Goal: Find specific page/section: Find specific page/section

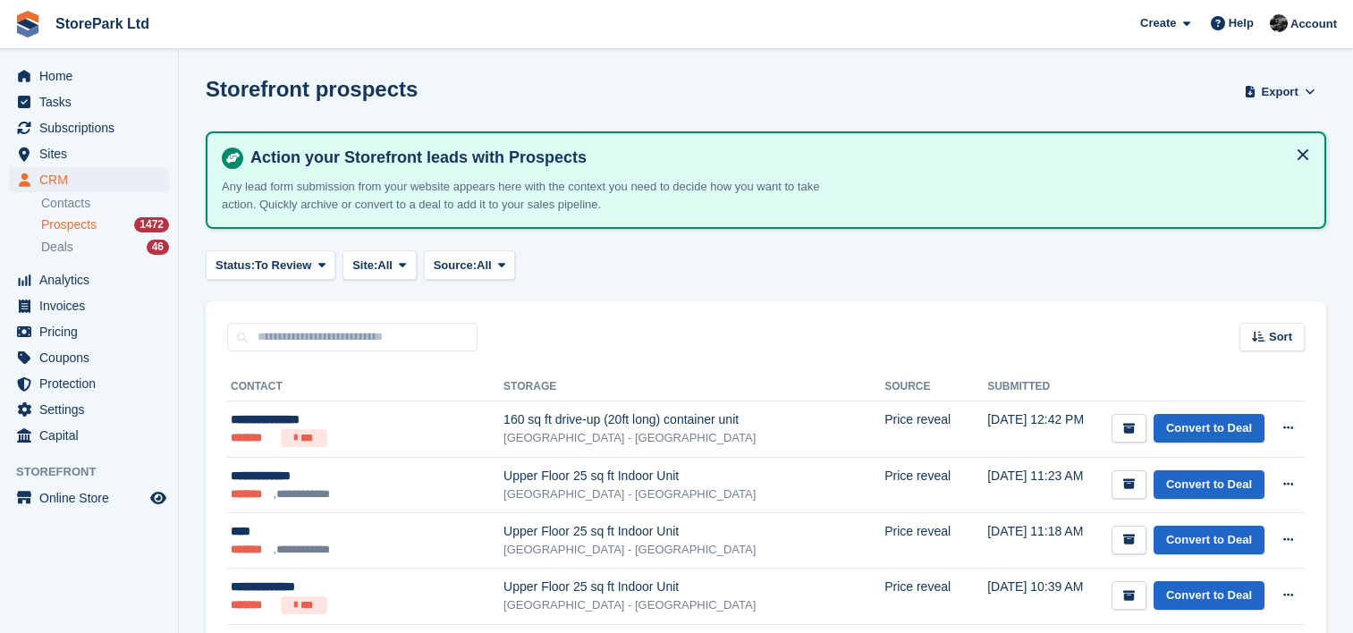
scroll to position [259, 0]
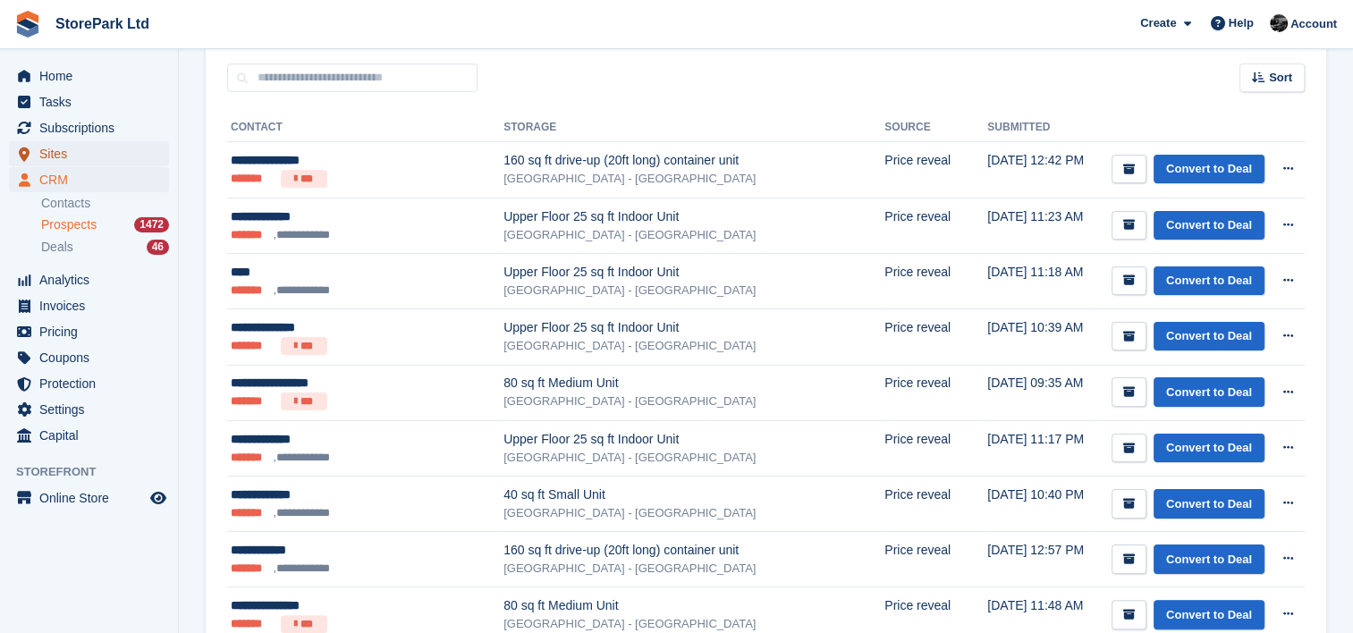
drag, startPoint x: 0, startPoint y: 0, endPoint x: 108, endPoint y: 154, distance: 188.0
click at [108, 154] on span "Sites" at bounding box center [92, 153] width 107 height 25
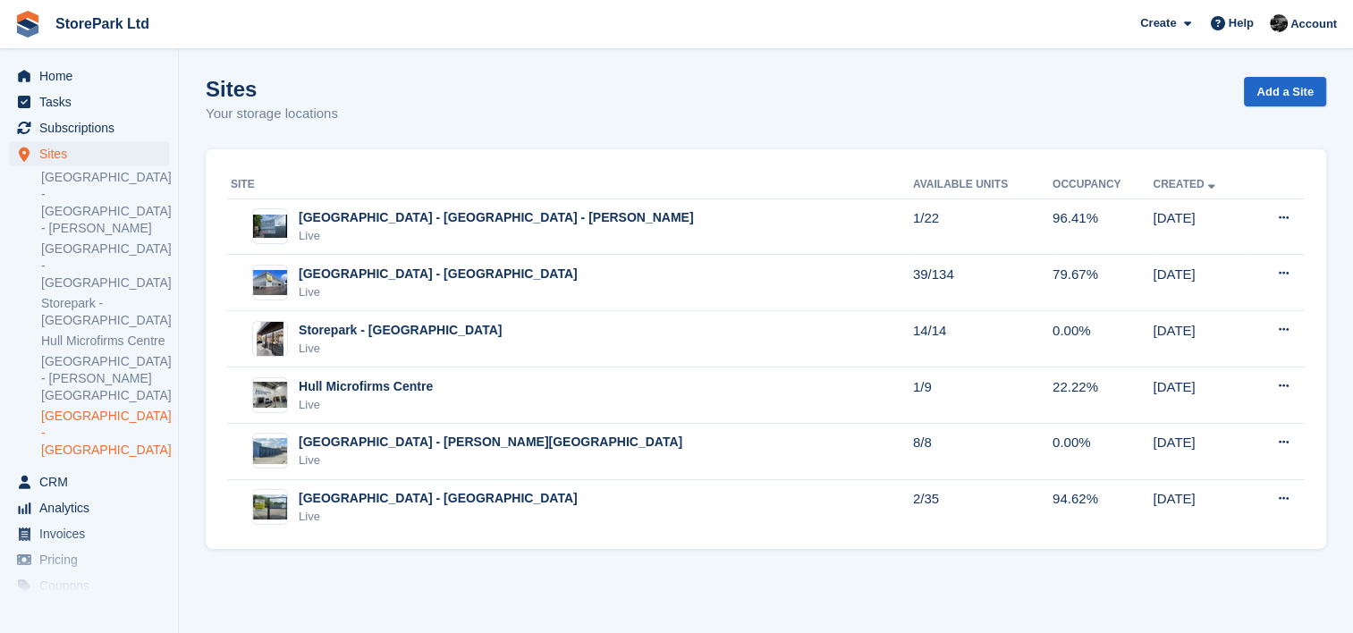
click at [116, 408] on link "[GEOGRAPHIC_DATA] - [GEOGRAPHIC_DATA]" at bounding box center [105, 433] width 128 height 51
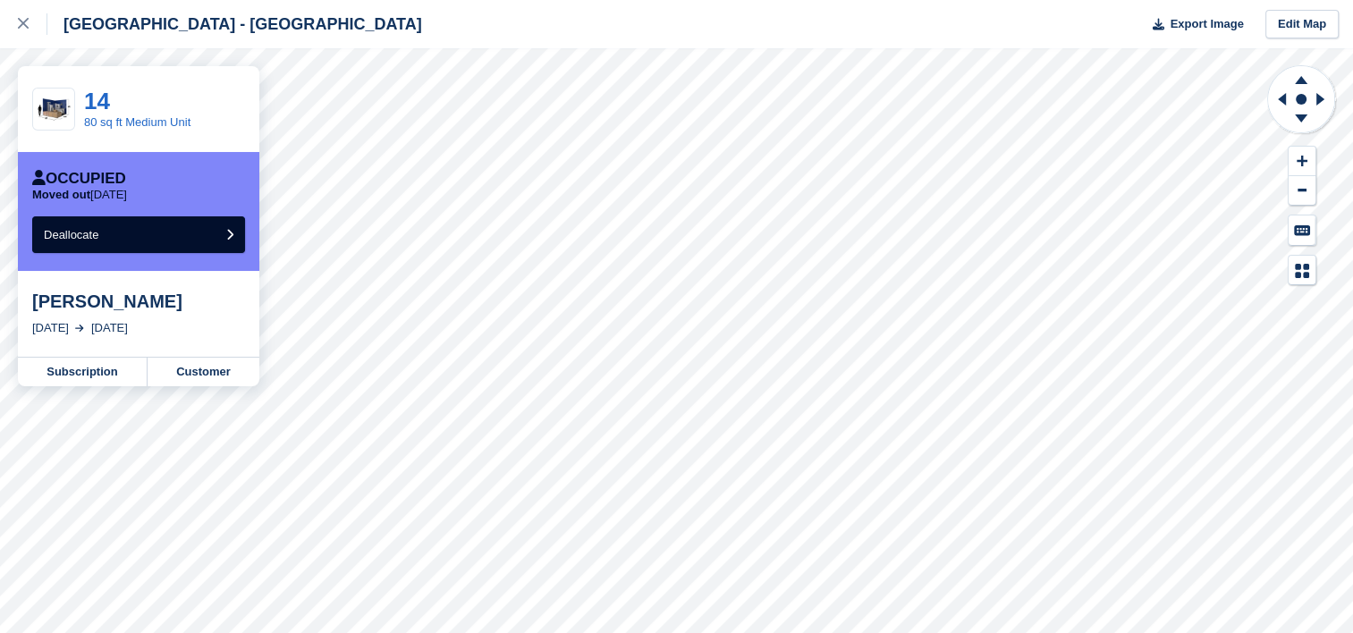
click at [74, 304] on div "Lee smith" at bounding box center [138, 301] width 213 height 21
click at [182, 367] on link "Customer" at bounding box center [204, 372] width 112 height 29
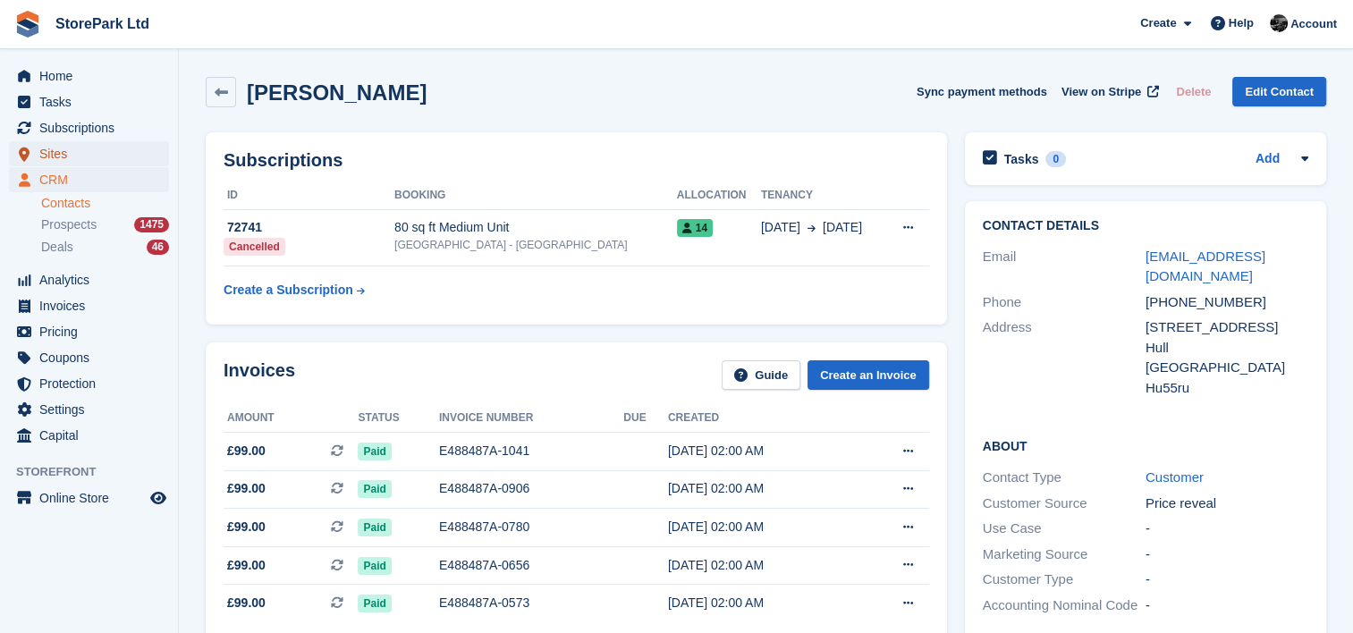
click at [124, 146] on span "Sites" at bounding box center [92, 153] width 107 height 25
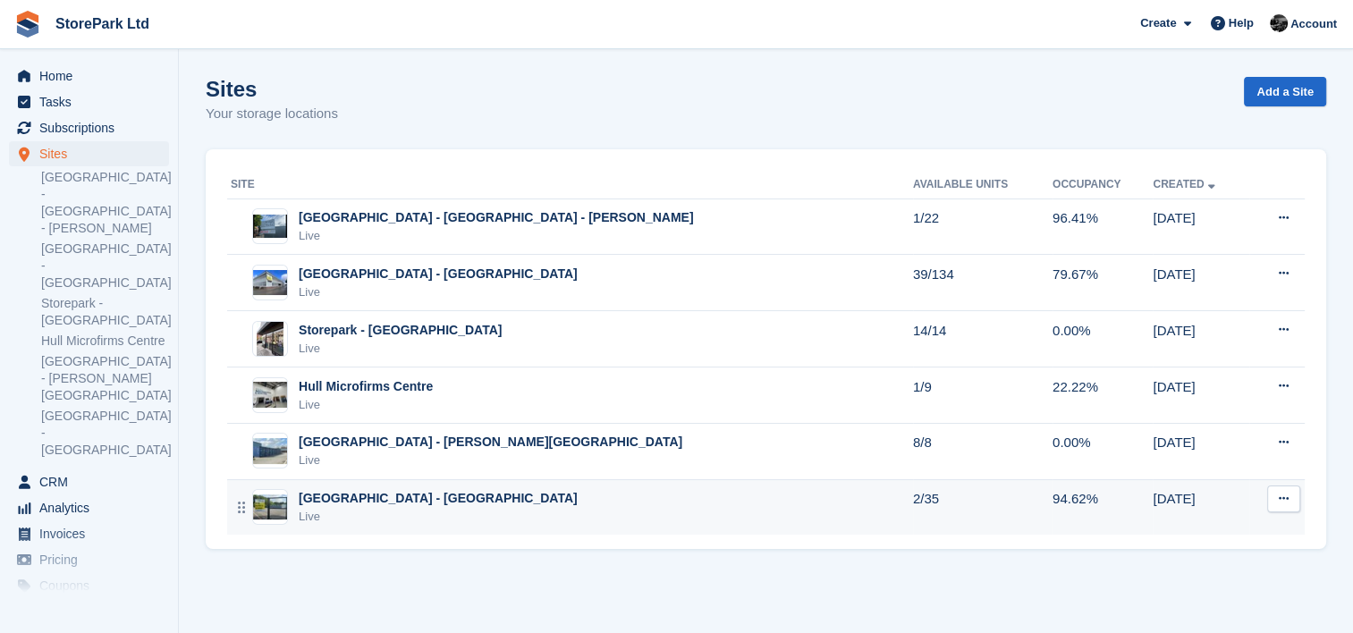
click at [504, 490] on div "Store Park - Hull West - Hessle Live" at bounding box center [572, 507] width 682 height 37
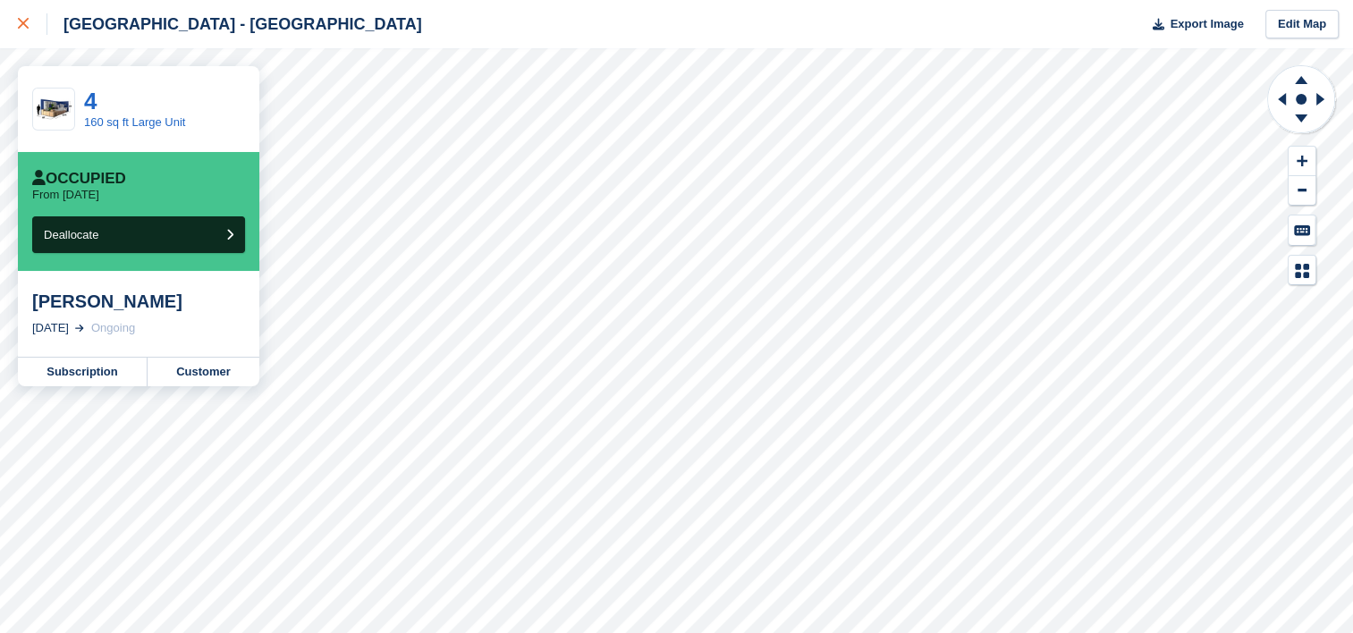
click at [25, 38] on link at bounding box center [23, 24] width 47 height 48
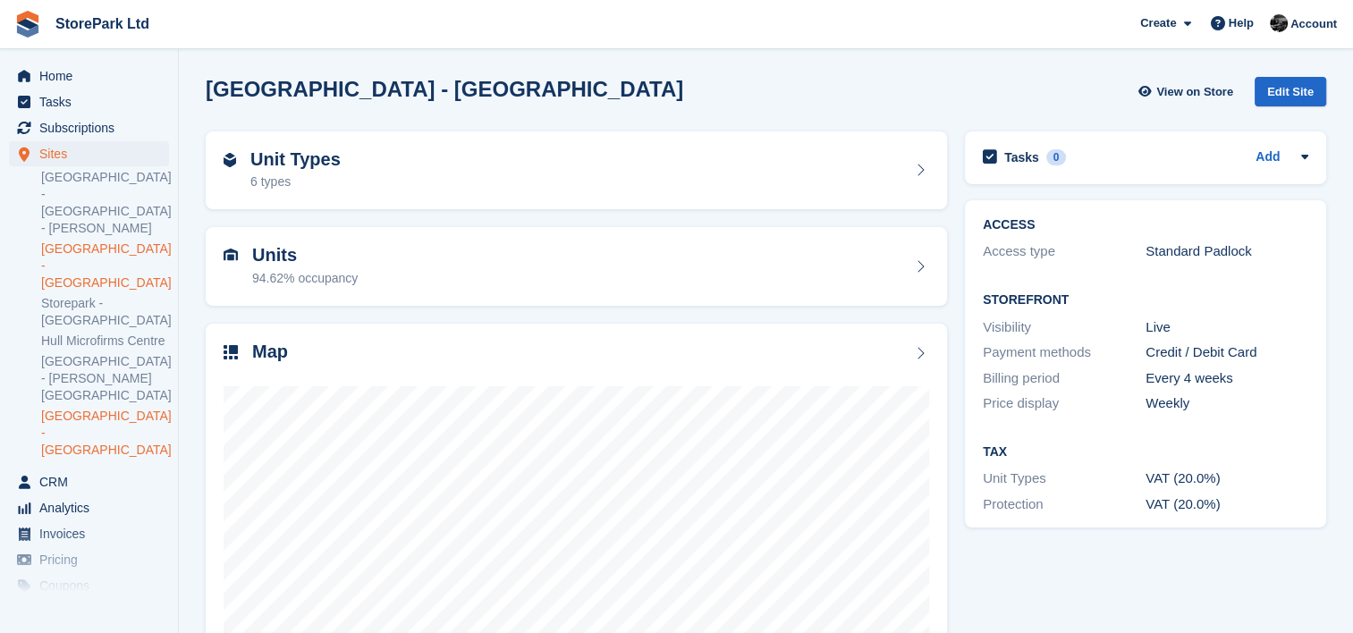
click at [100, 241] on link "[GEOGRAPHIC_DATA] - [GEOGRAPHIC_DATA]" at bounding box center [105, 266] width 128 height 51
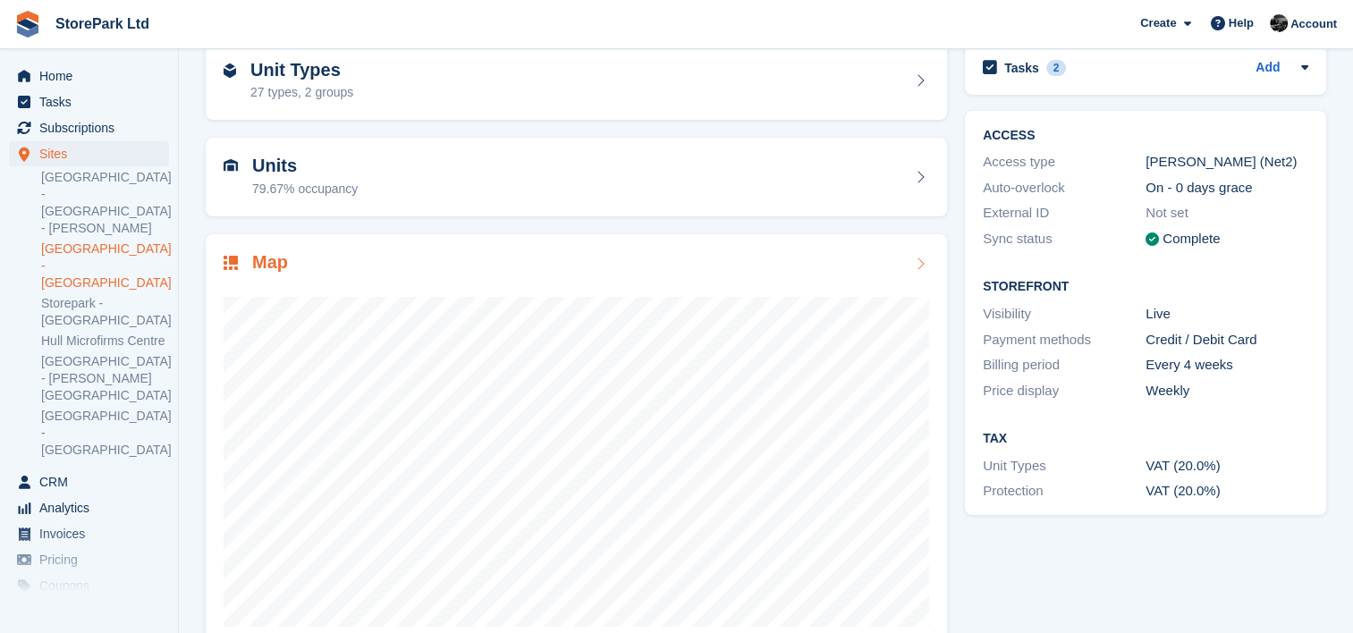
scroll to position [102, 0]
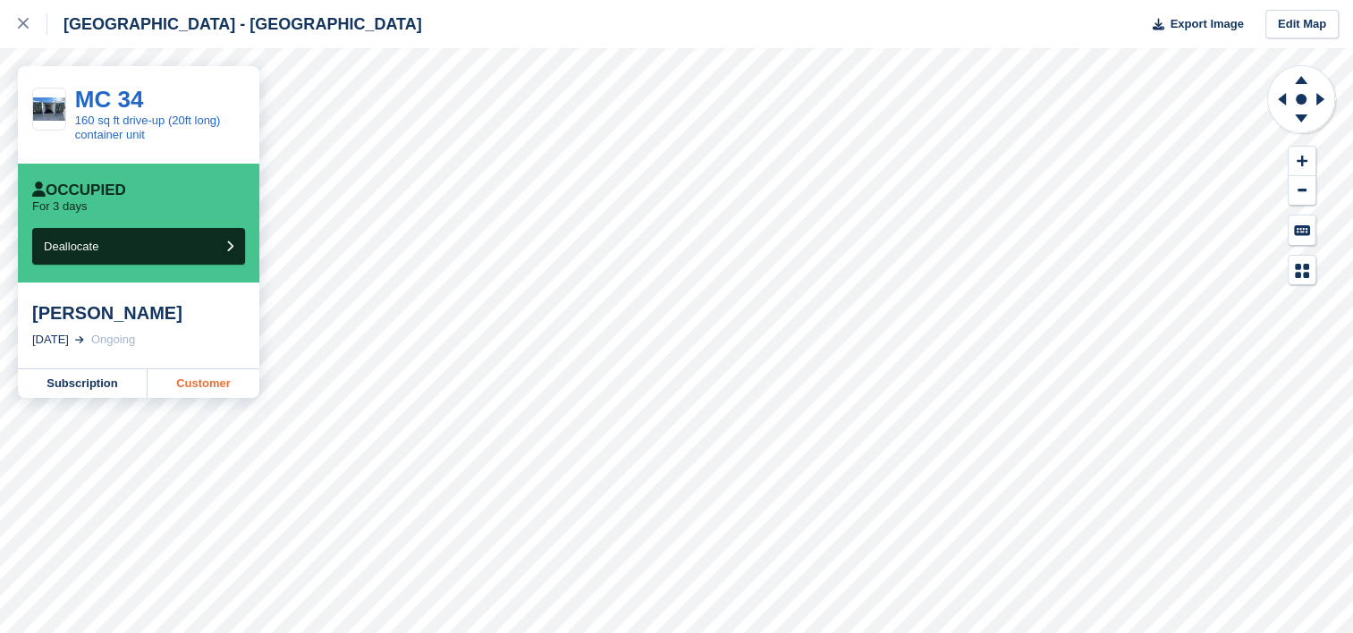
click at [230, 378] on link "Customer" at bounding box center [204, 383] width 112 height 29
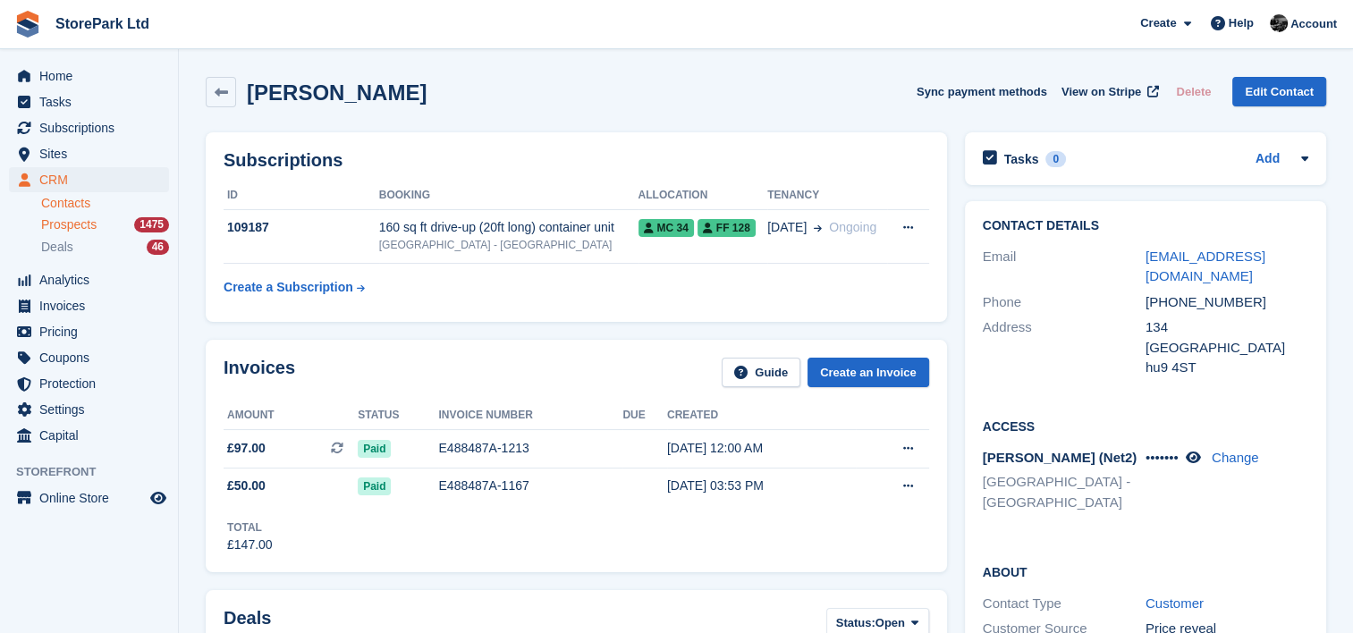
click at [58, 224] on span "Prospects" at bounding box center [68, 224] width 55 height 17
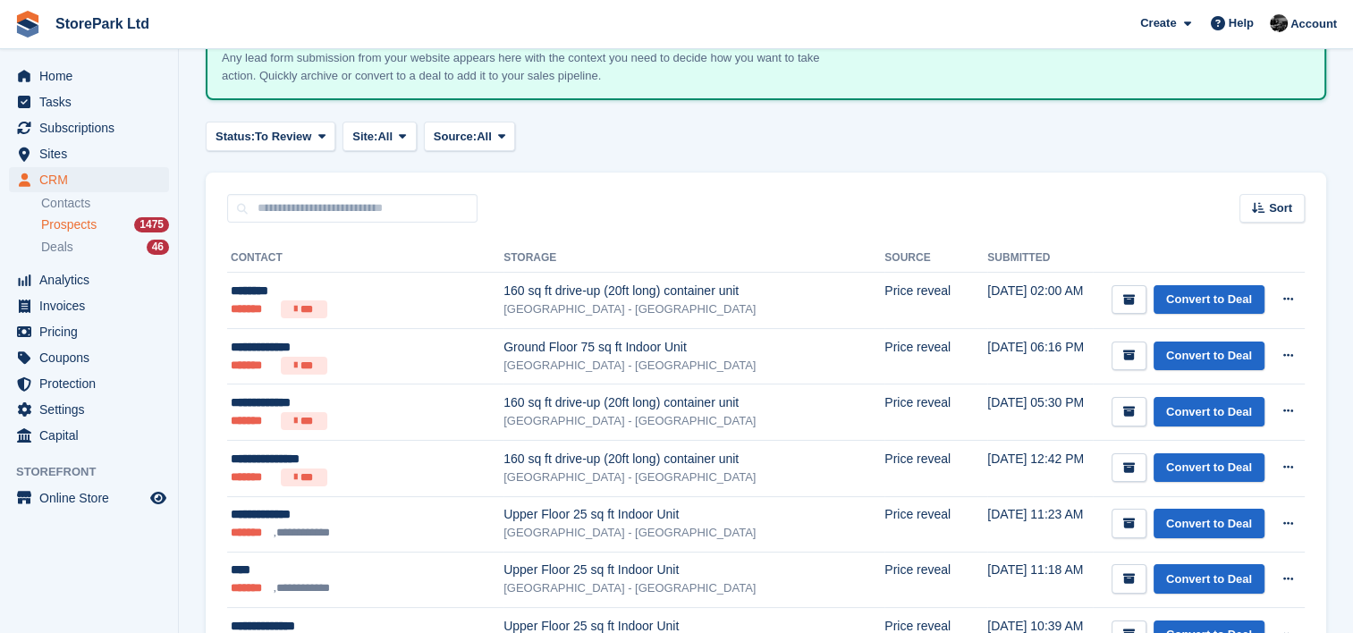
scroll to position [129, 0]
